Goal: Information Seeking & Learning: Learn about a topic

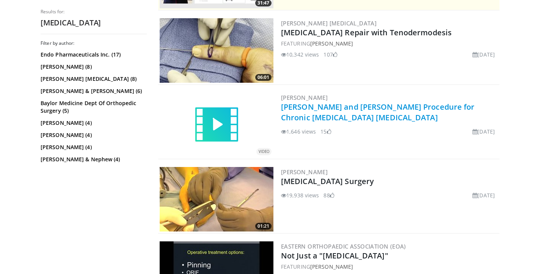
scroll to position [217, 0]
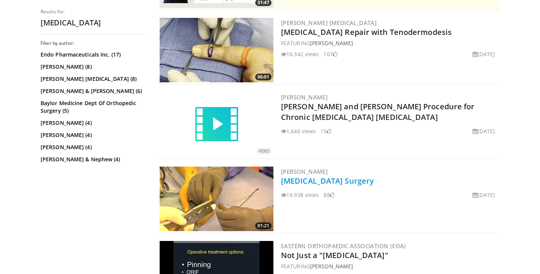
click at [326, 184] on link "[MEDICAL_DATA] Surgery" at bounding box center [327, 181] width 93 height 10
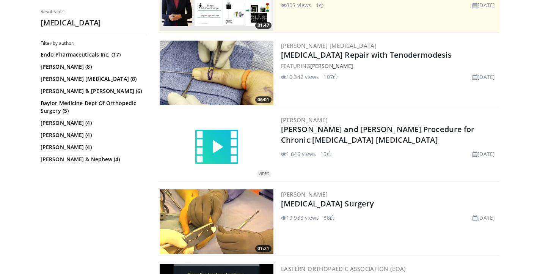
scroll to position [219, 0]
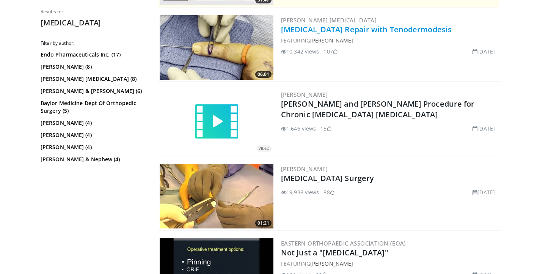
click at [375, 28] on link "[MEDICAL_DATA] Repair with Tenodermodesis" at bounding box center [366, 29] width 171 height 10
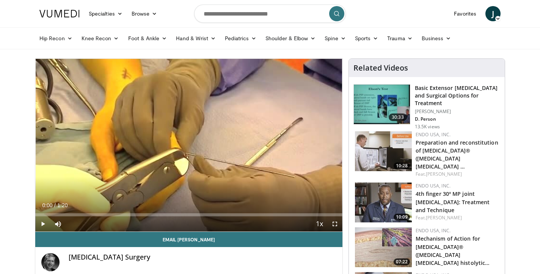
click at [42, 224] on span "Video Player" at bounding box center [42, 223] width 15 height 15
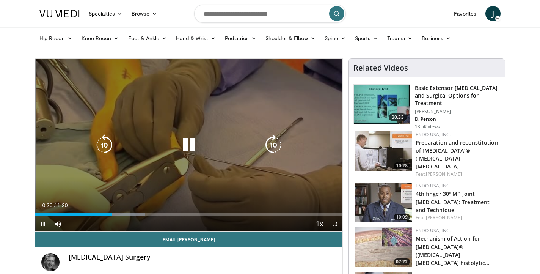
click at [107, 138] on icon "Video Player" at bounding box center [104, 144] width 21 height 21
click at [196, 147] on icon "Video Player" at bounding box center [188, 144] width 21 height 21
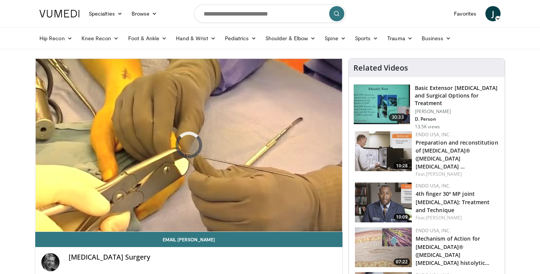
click at [263, 87] on div "10 seconds Tap to unmute" at bounding box center [188, 145] width 307 height 173
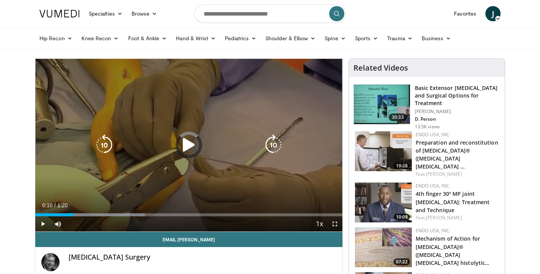
click at [182, 145] on icon "Video Player" at bounding box center [188, 144] width 21 height 21
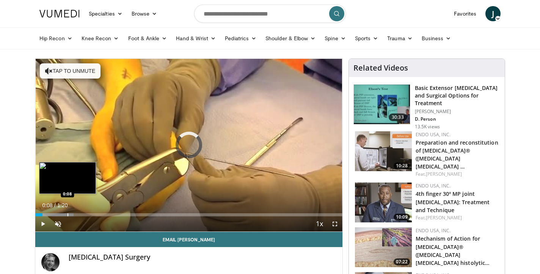
click at [68, 214] on div "Progress Bar" at bounding box center [68, 214] width 1 height 3
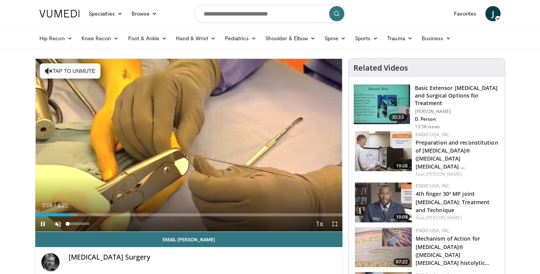
click at [55, 224] on span "Video Player" at bounding box center [57, 223] width 15 height 15
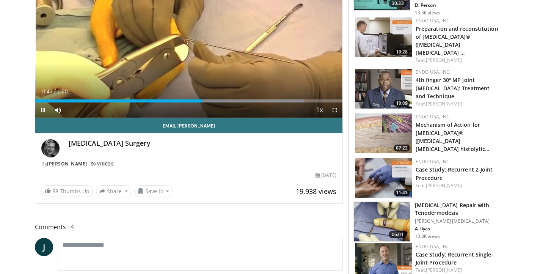
scroll to position [114, 0]
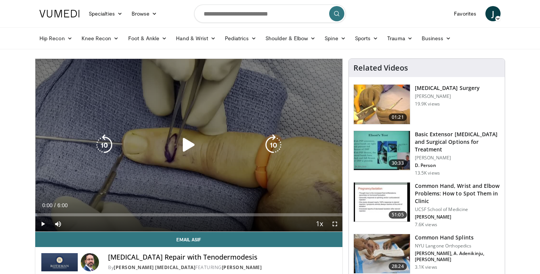
click at [188, 144] on icon "Video Player" at bounding box center [188, 144] width 21 height 21
